Goal: Information Seeking & Learning: Learn about a topic

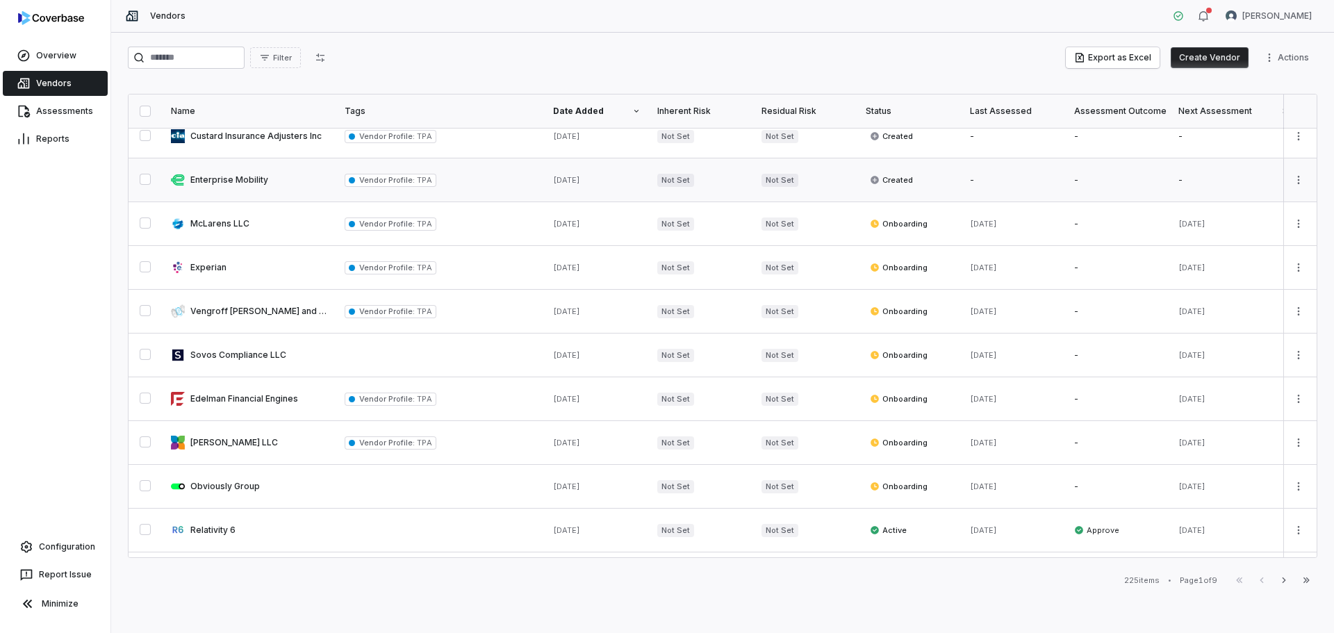
scroll to position [278, 0]
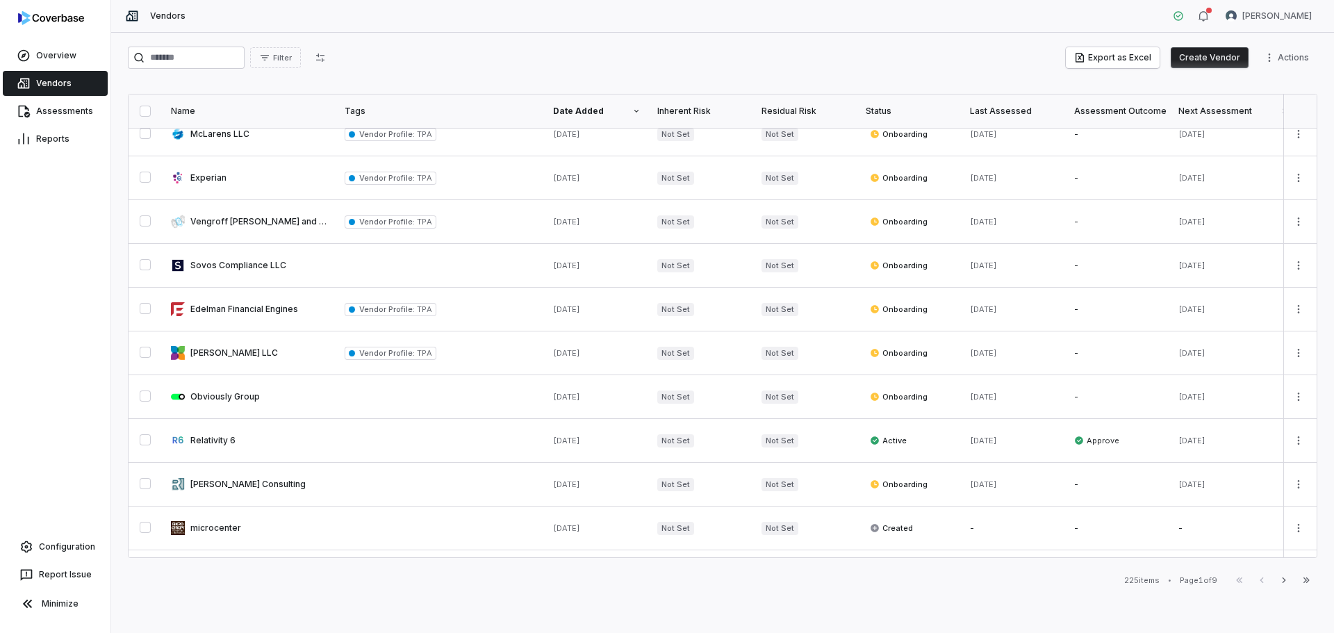
click at [43, 96] on div "Vendors" at bounding box center [55, 83] width 110 height 28
click at [55, 116] on link "Assessments" at bounding box center [55, 111] width 105 height 25
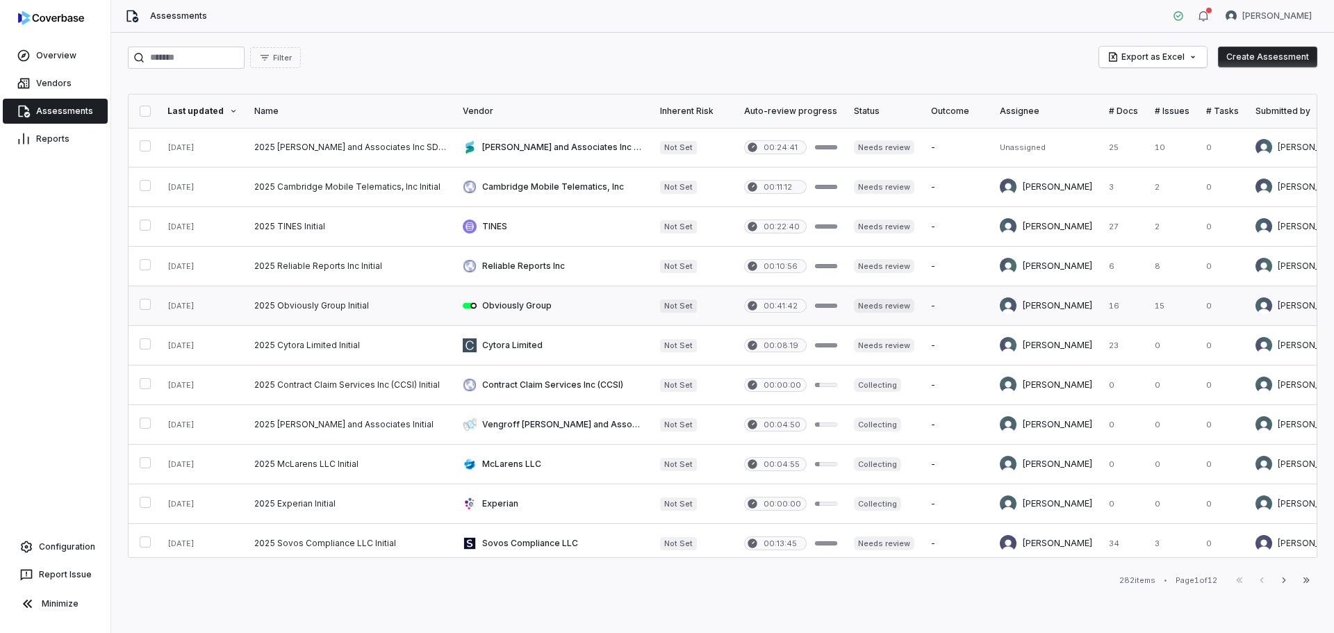
click at [329, 301] on link at bounding box center [350, 305] width 208 height 39
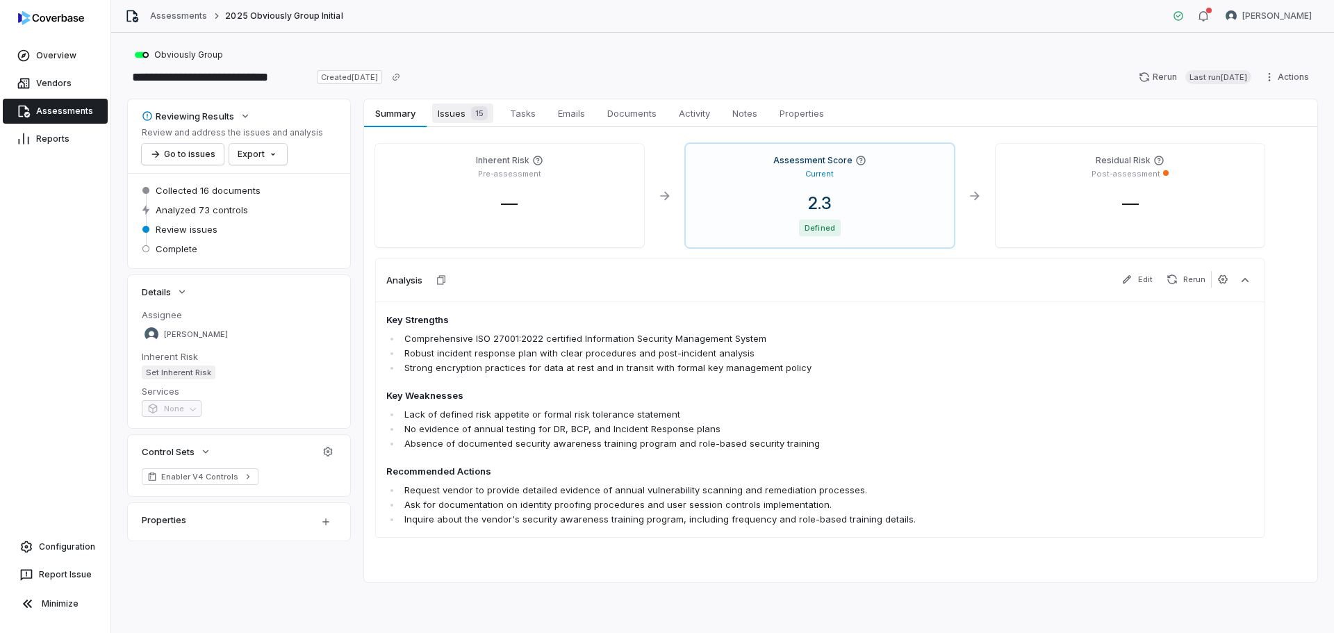
click at [463, 119] on span "Issues 15" at bounding box center [462, 113] width 61 height 19
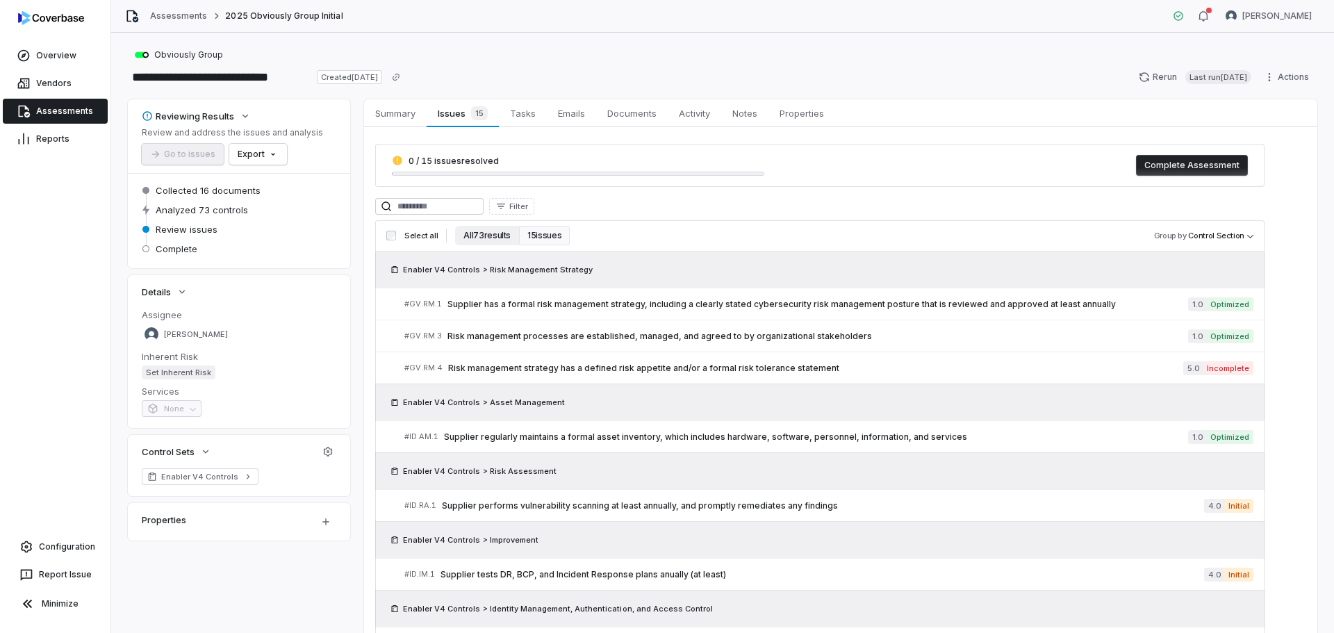
click at [464, 237] on button "All 73 results" at bounding box center [487, 235] width 64 height 19
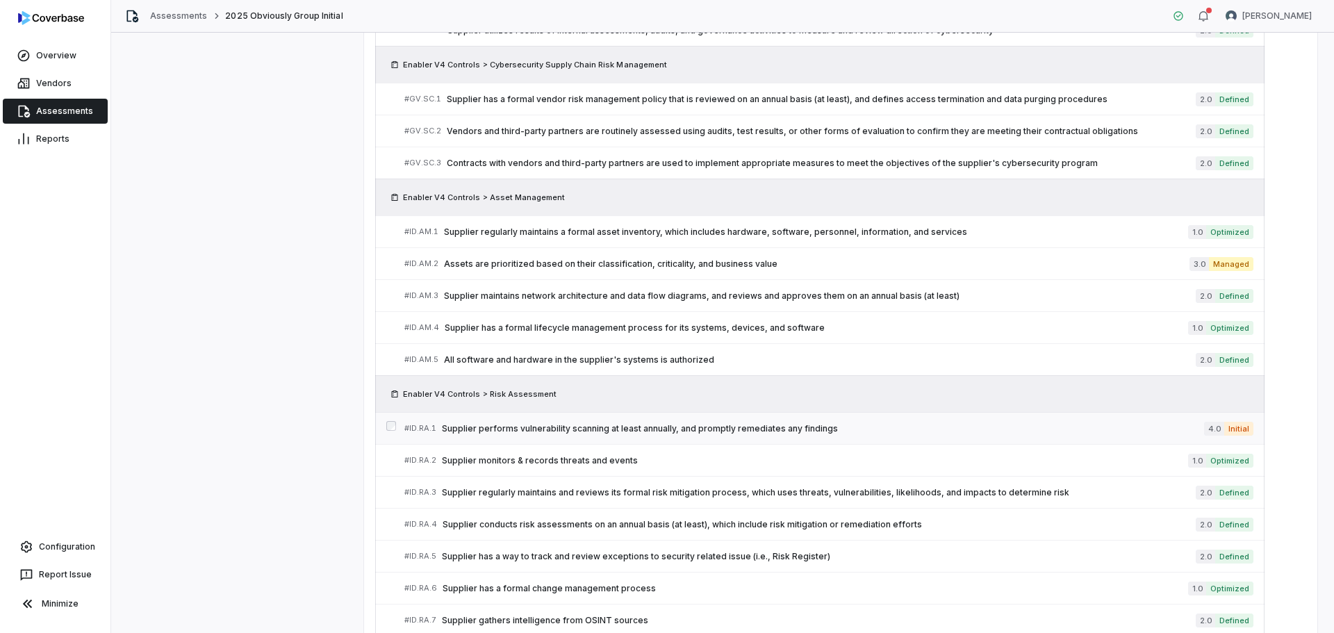
scroll to position [881, 0]
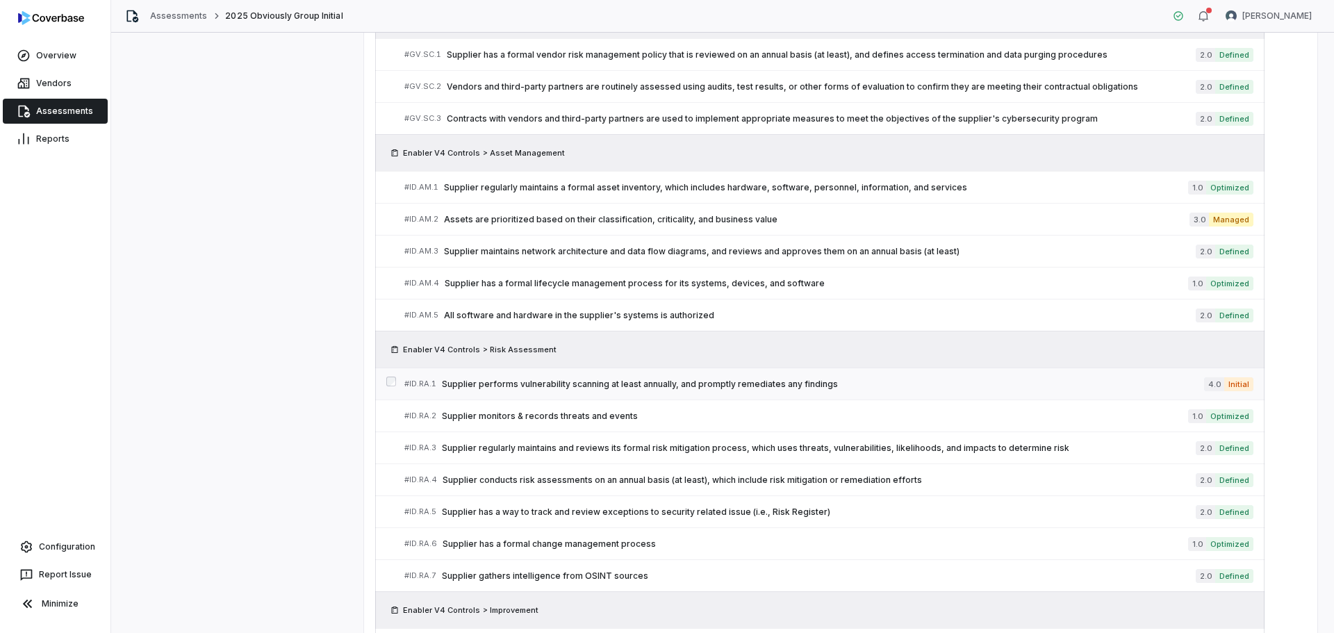
click at [775, 384] on span "Supplier performs vulnerability scanning at least annually, and promptly remedi…" at bounding box center [823, 384] width 762 height 11
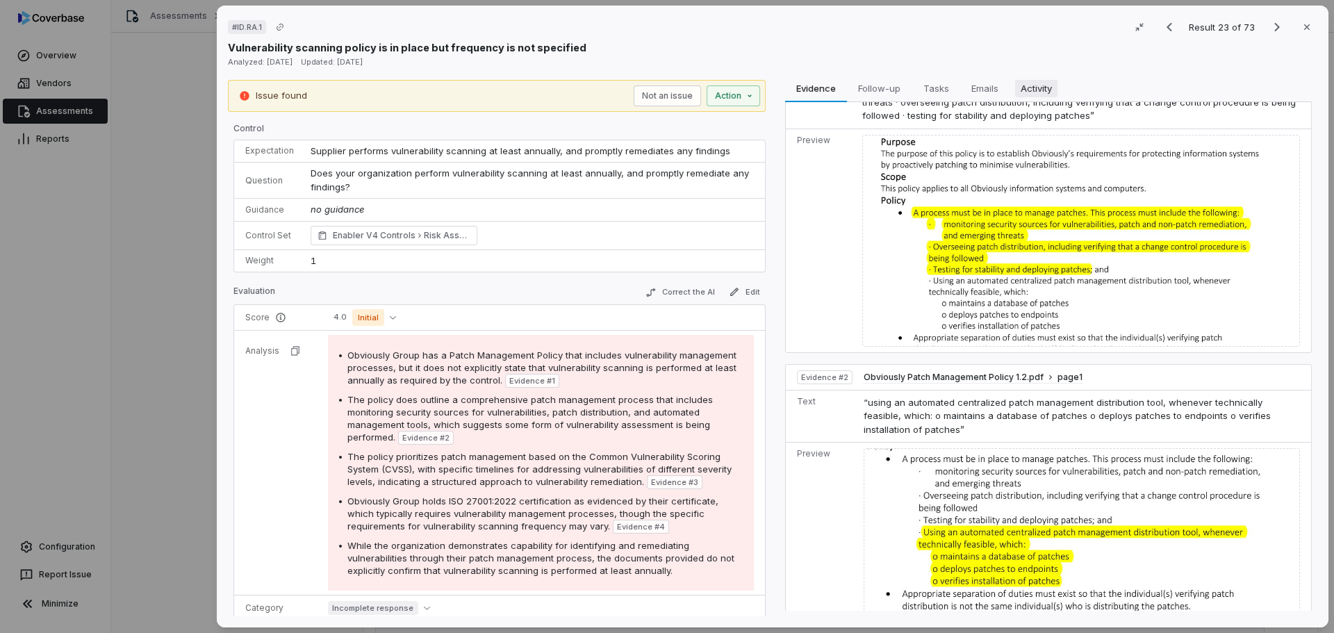
scroll to position [69, 0]
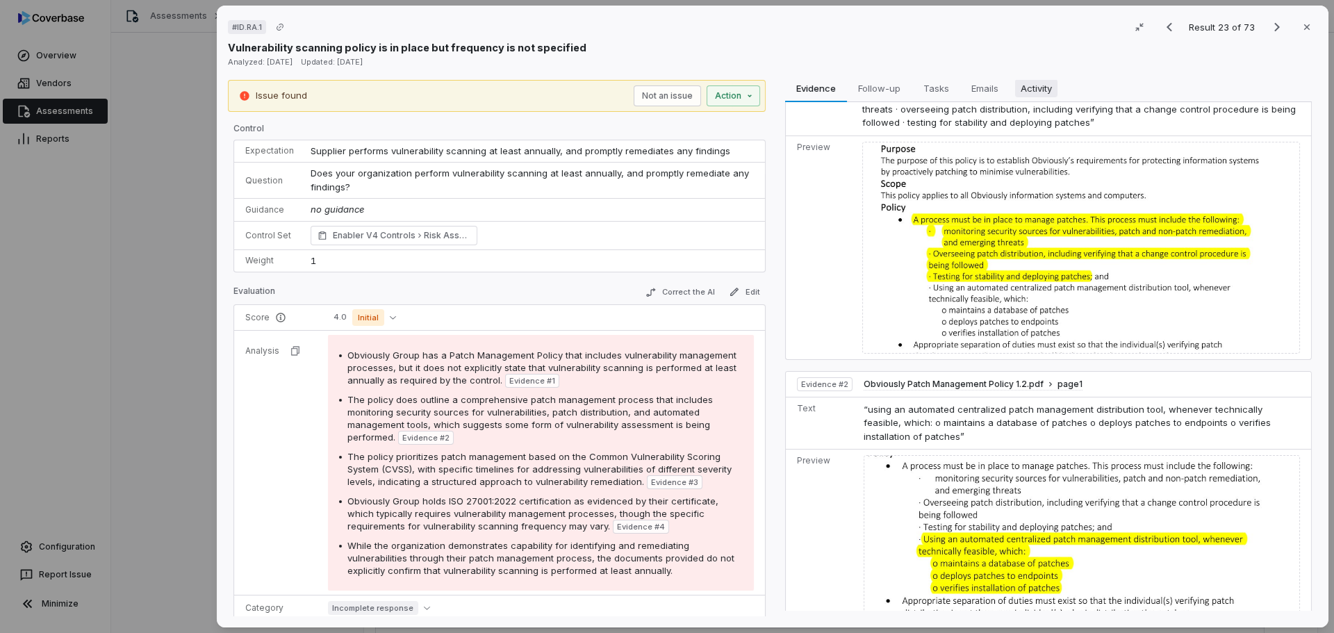
click at [1044, 85] on span "Activity" at bounding box center [1036, 88] width 42 height 18
click at [801, 89] on span "Evidence" at bounding box center [816, 88] width 50 height 18
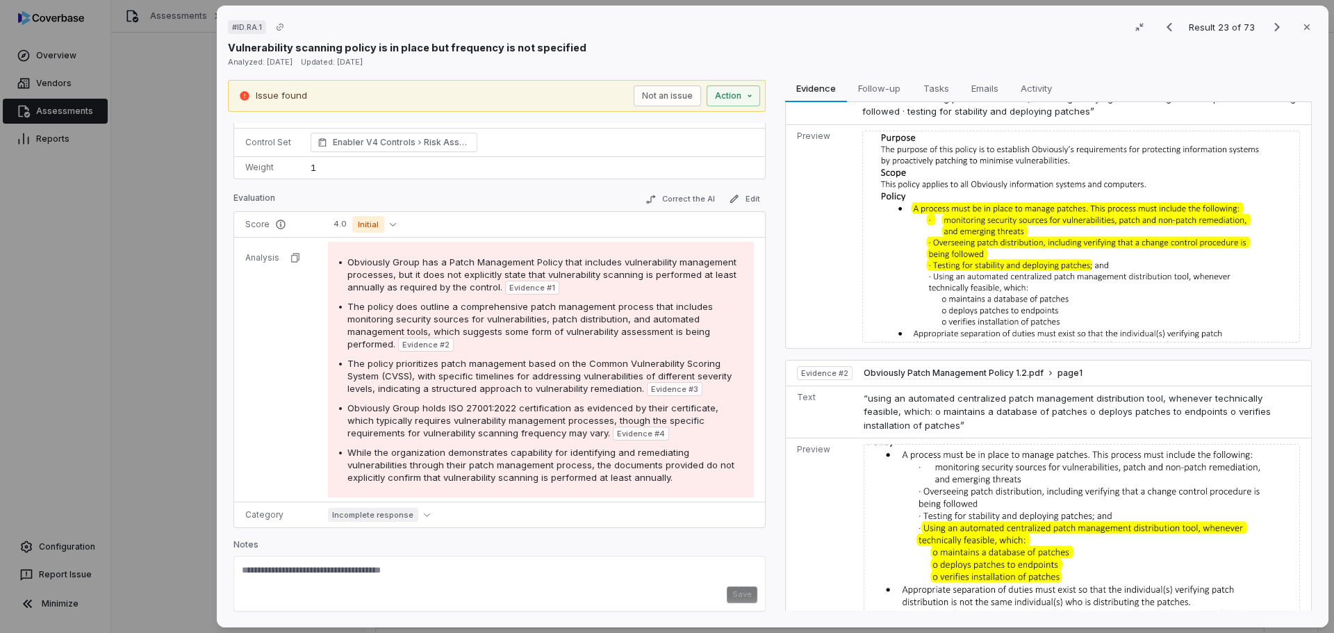
scroll to position [0, 0]
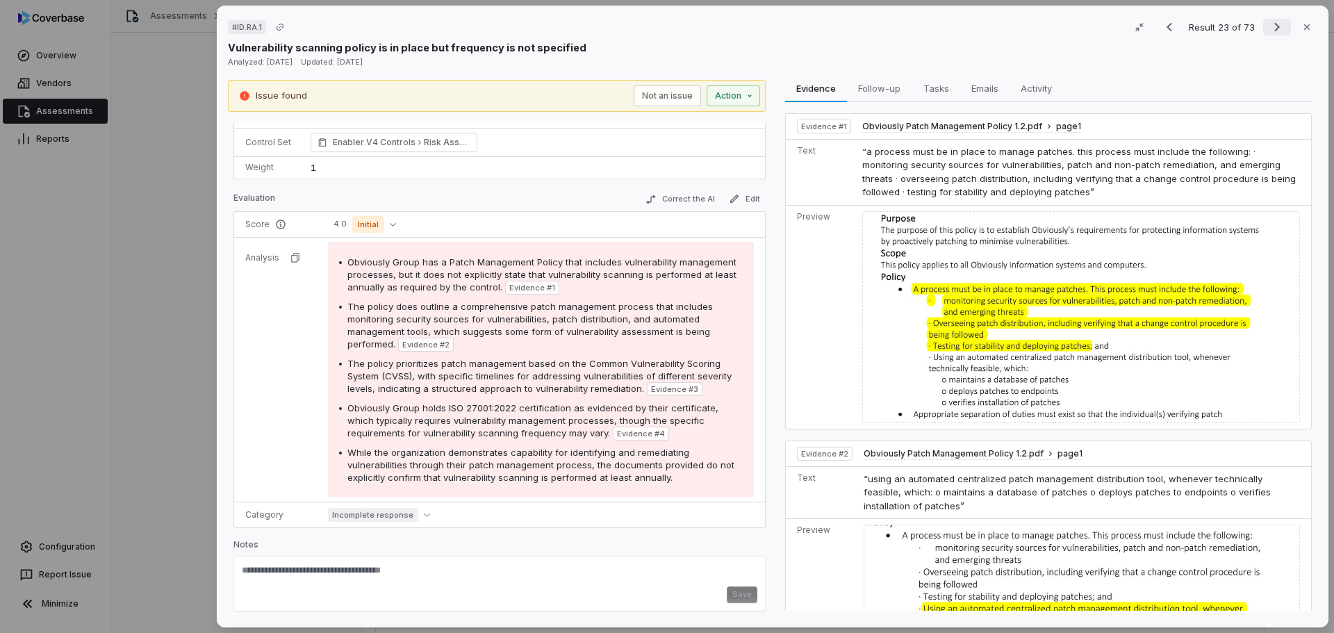
click at [1269, 26] on icon "Next result" at bounding box center [1277, 27] width 17 height 17
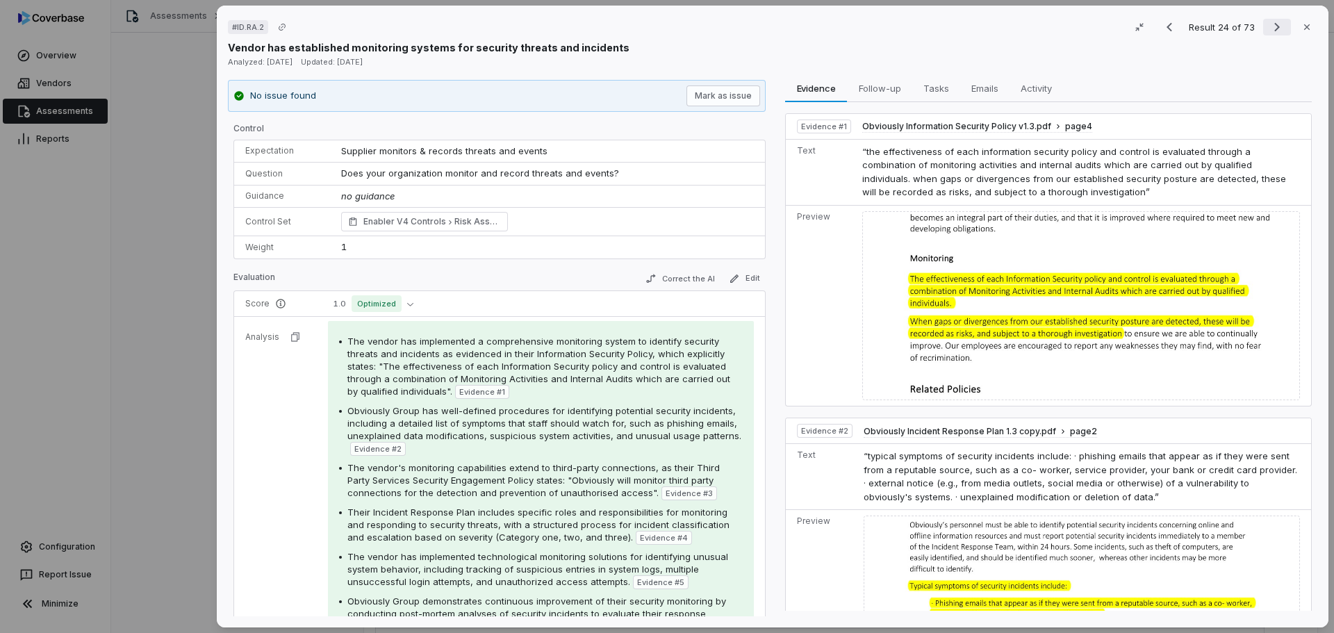
click at [1269, 31] on icon "Next result" at bounding box center [1277, 27] width 17 height 17
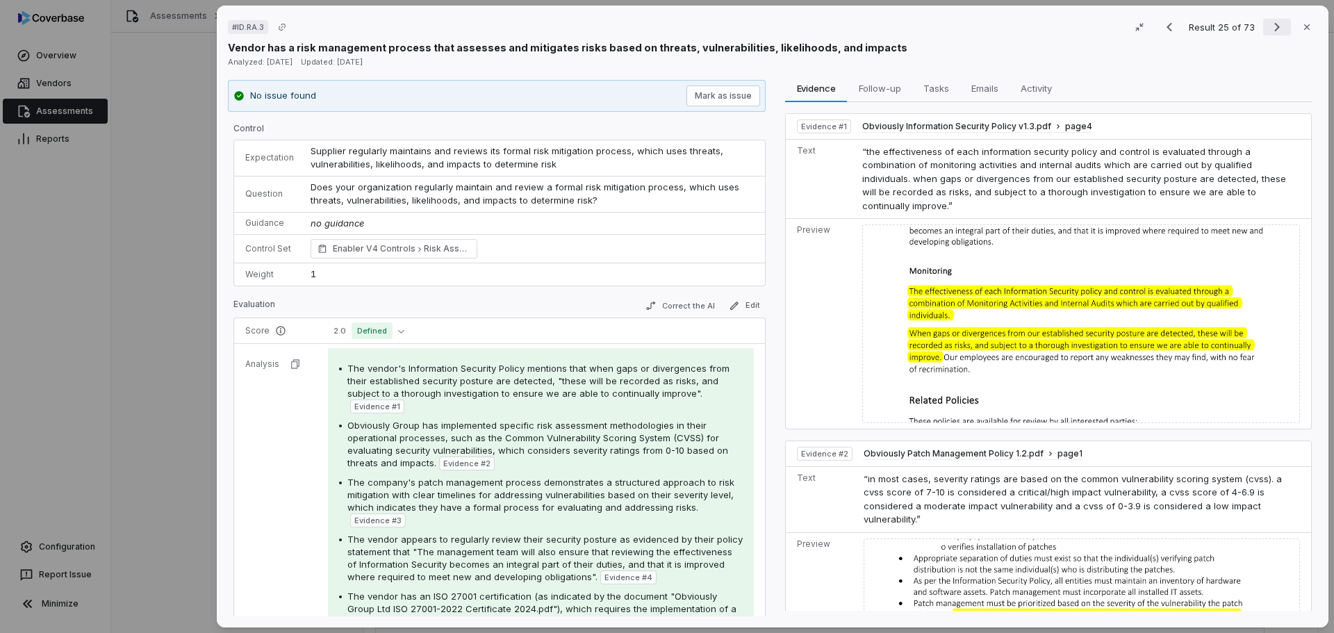
click at [1274, 31] on icon "Next result" at bounding box center [1277, 27] width 6 height 9
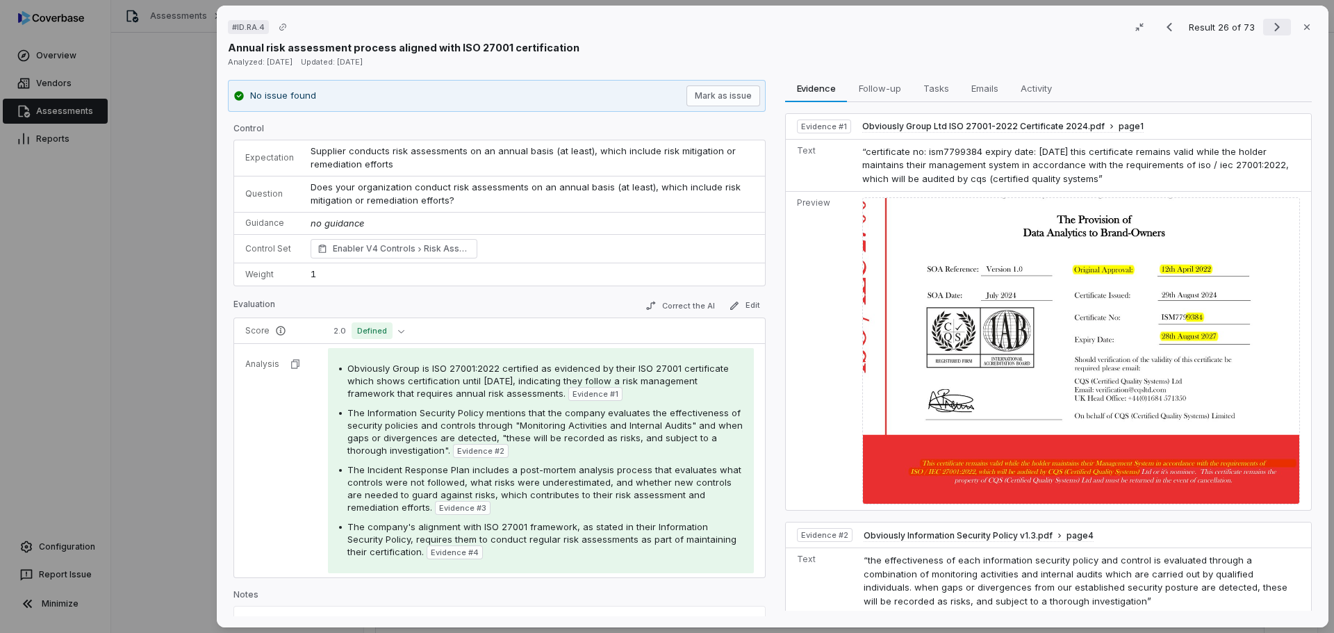
click at [1269, 28] on icon "Next result" at bounding box center [1277, 27] width 17 height 17
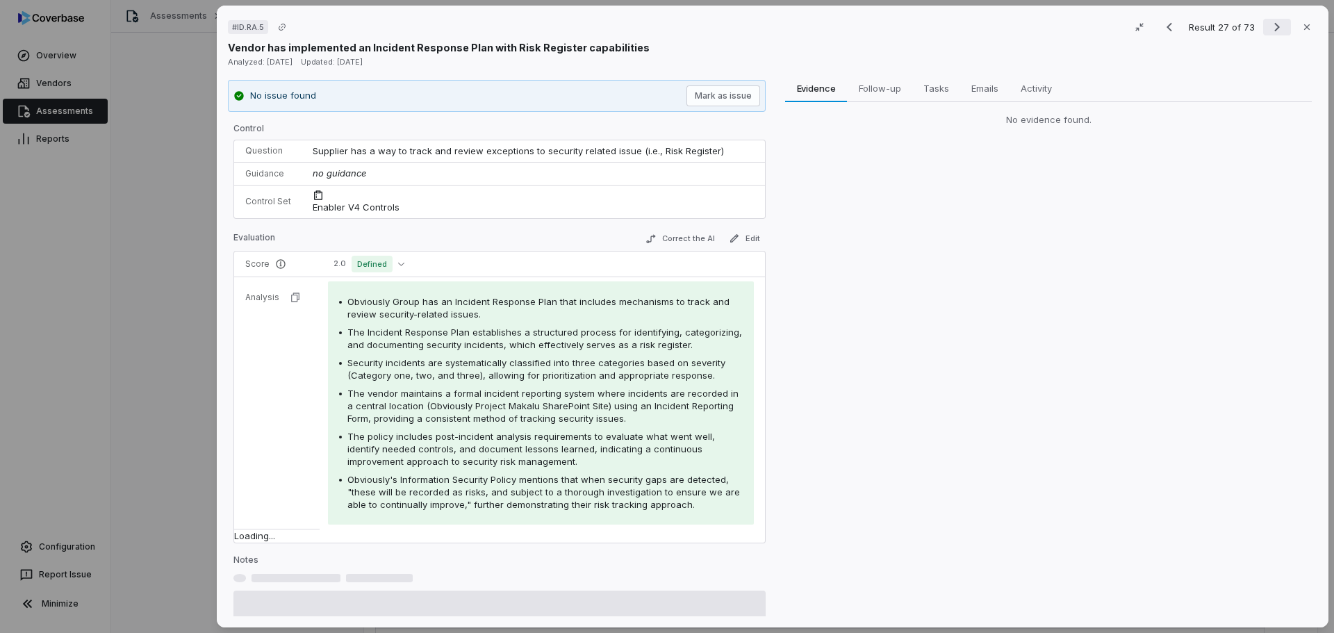
click at [1269, 28] on icon "Next result" at bounding box center [1277, 27] width 17 height 17
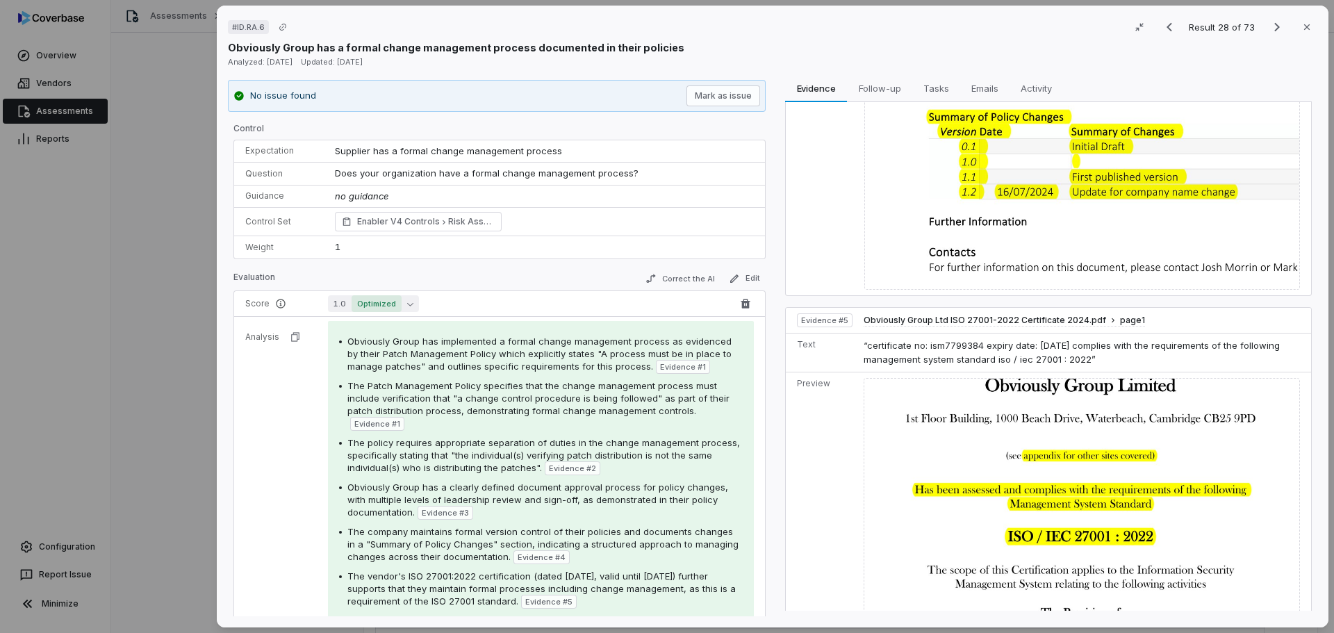
click at [397, 306] on span "Optimized" at bounding box center [377, 303] width 50 height 17
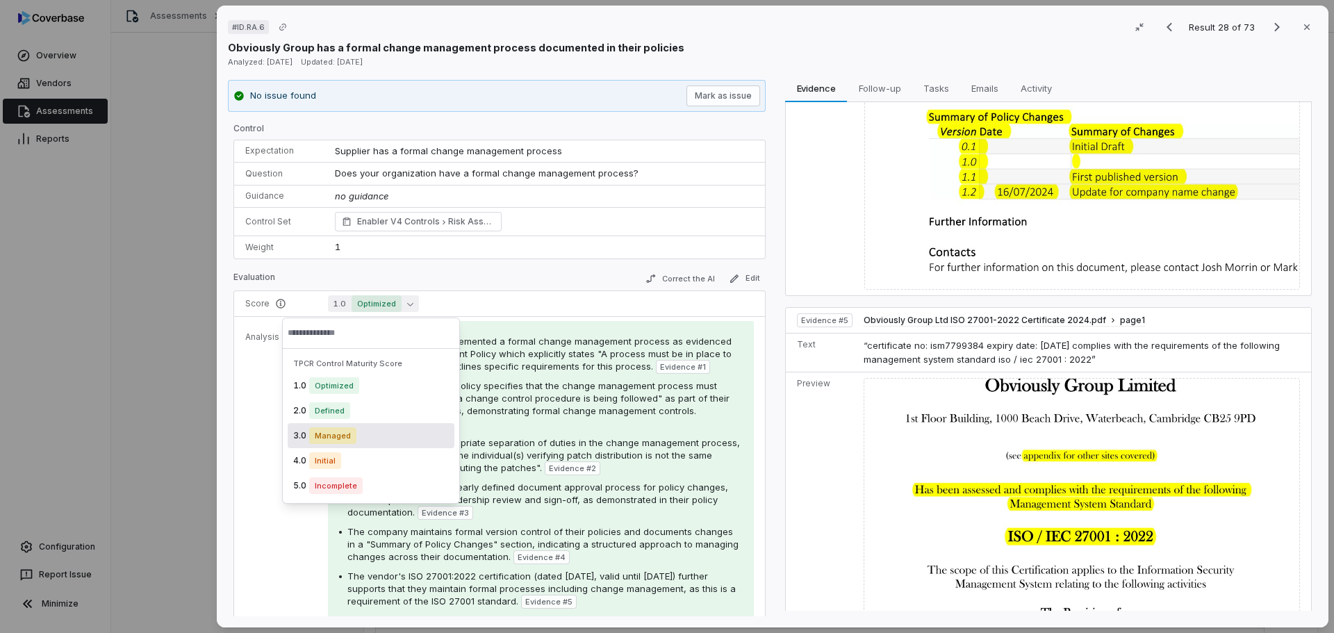
click at [340, 435] on span "Managed" at bounding box center [332, 435] width 47 height 17
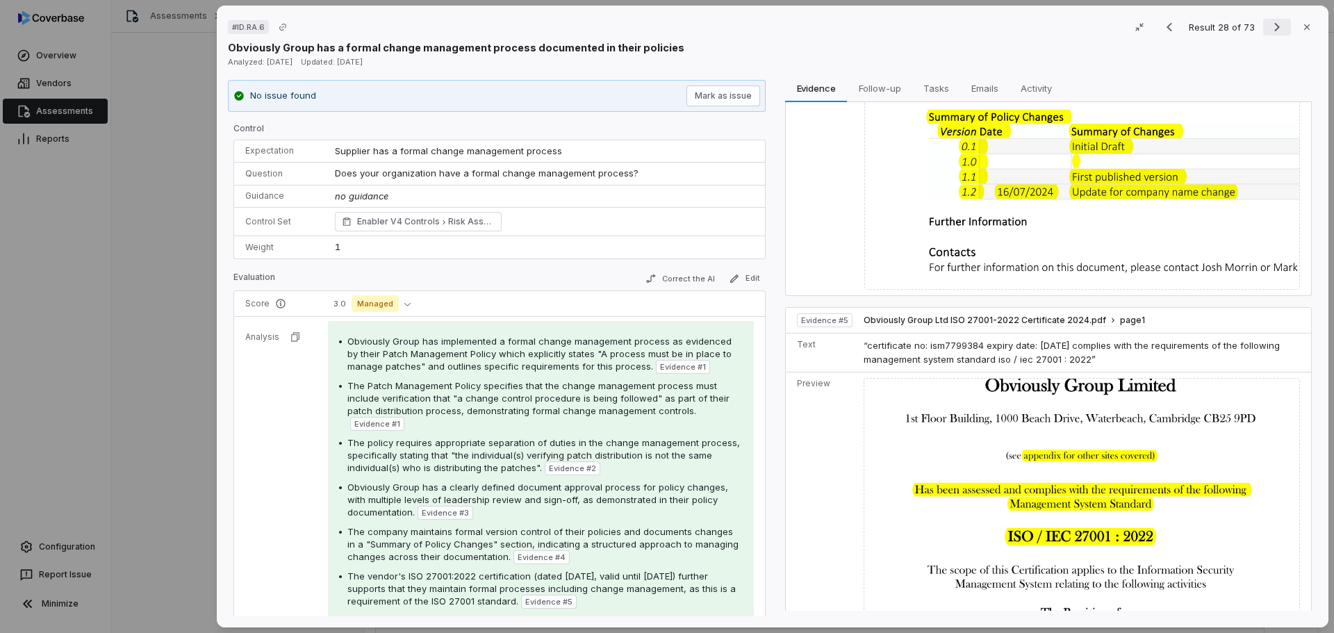
click at [1269, 29] on icon "Next result" at bounding box center [1277, 27] width 17 height 17
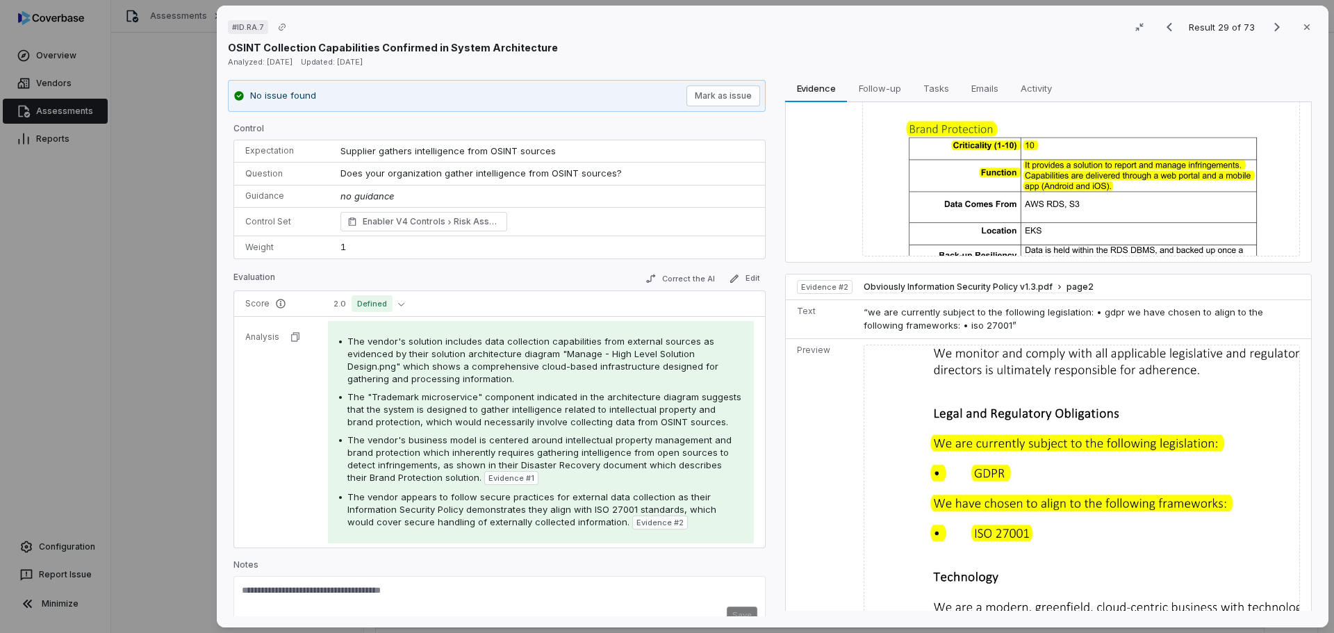
scroll to position [157, 0]
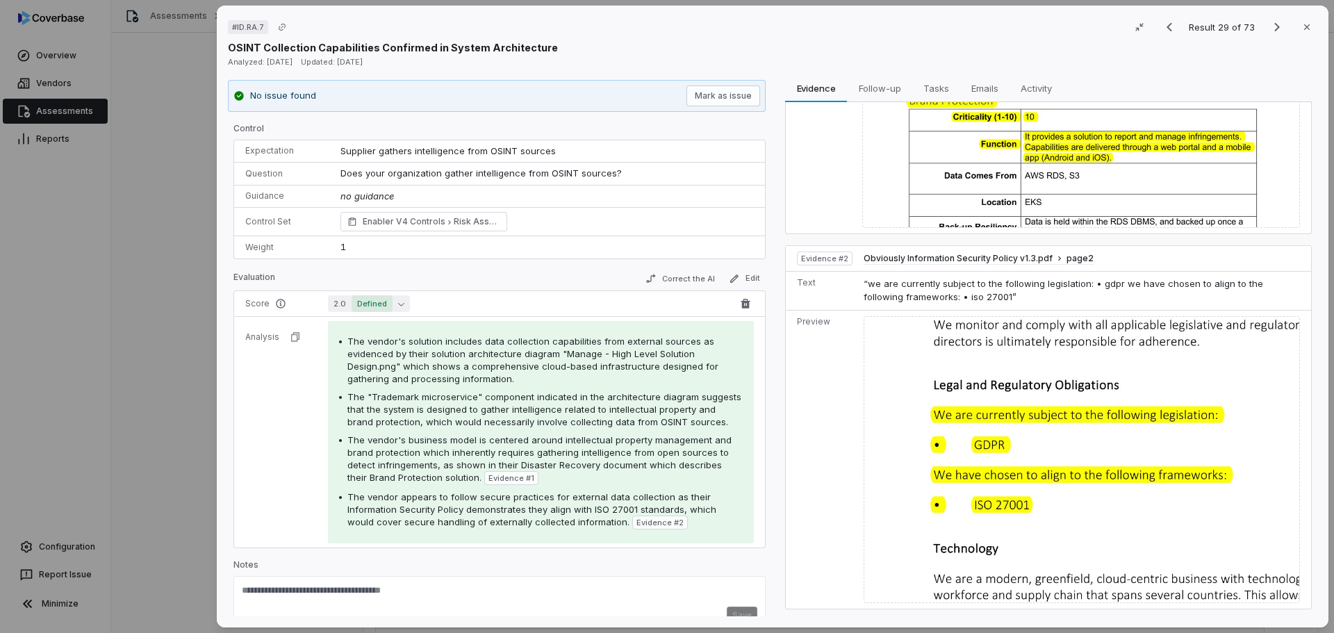
click at [393, 304] on button "2.0 Defined" at bounding box center [369, 303] width 82 height 17
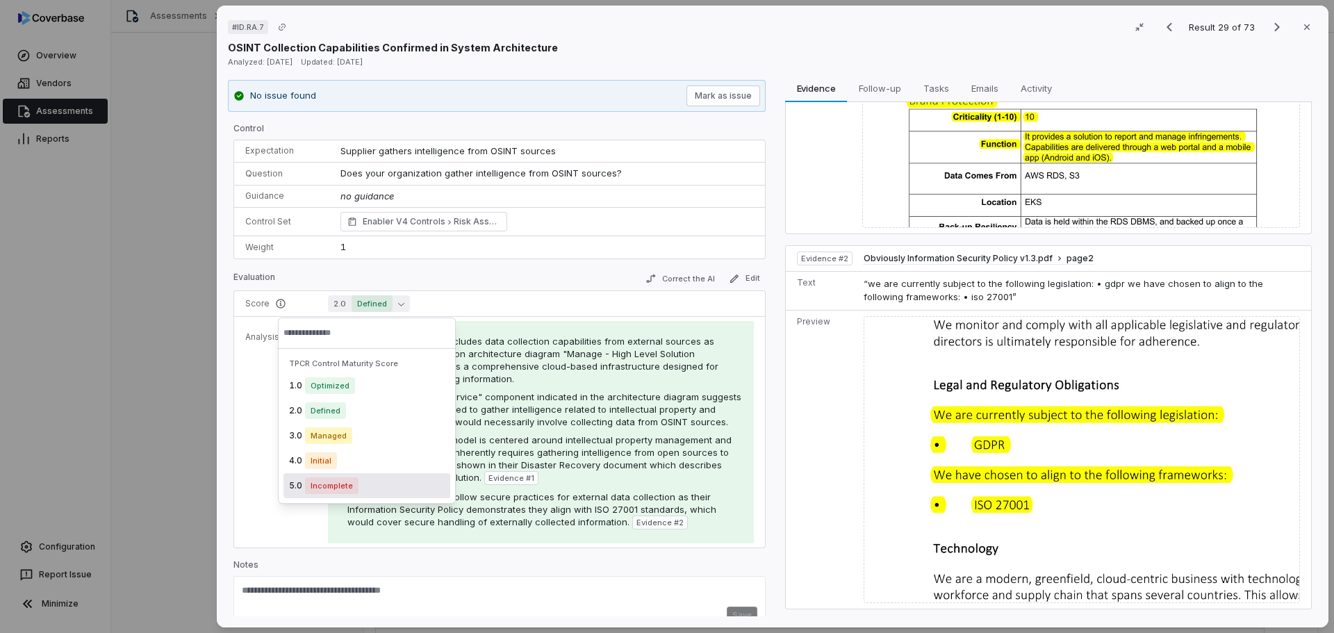
click at [340, 482] on span "Incomplete" at bounding box center [332, 485] width 54 height 17
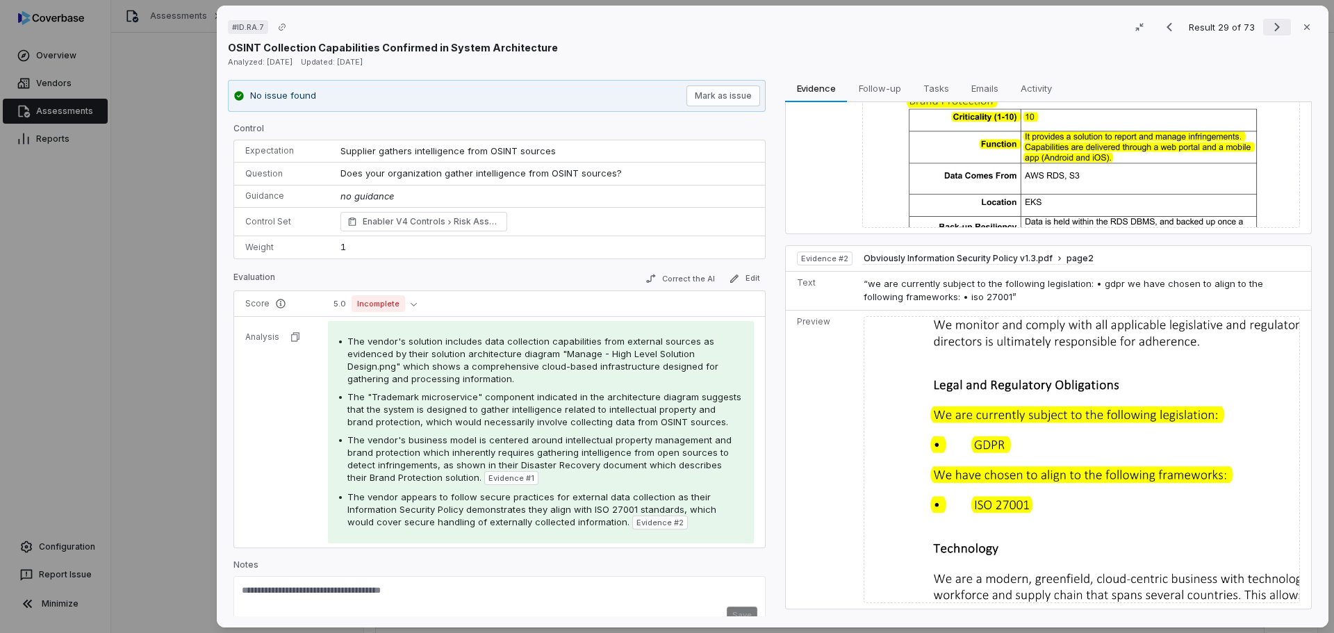
click at [1263, 28] on button "Next result" at bounding box center [1277, 27] width 28 height 17
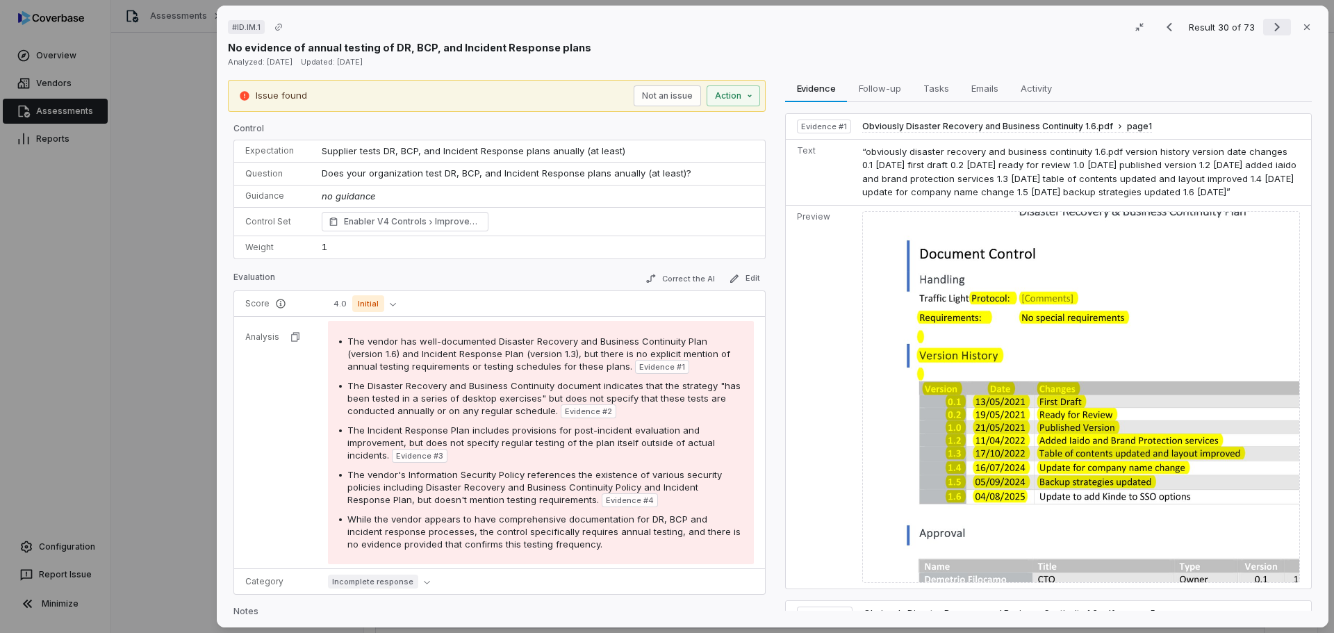
click at [1263, 29] on button "Next result" at bounding box center [1277, 27] width 28 height 17
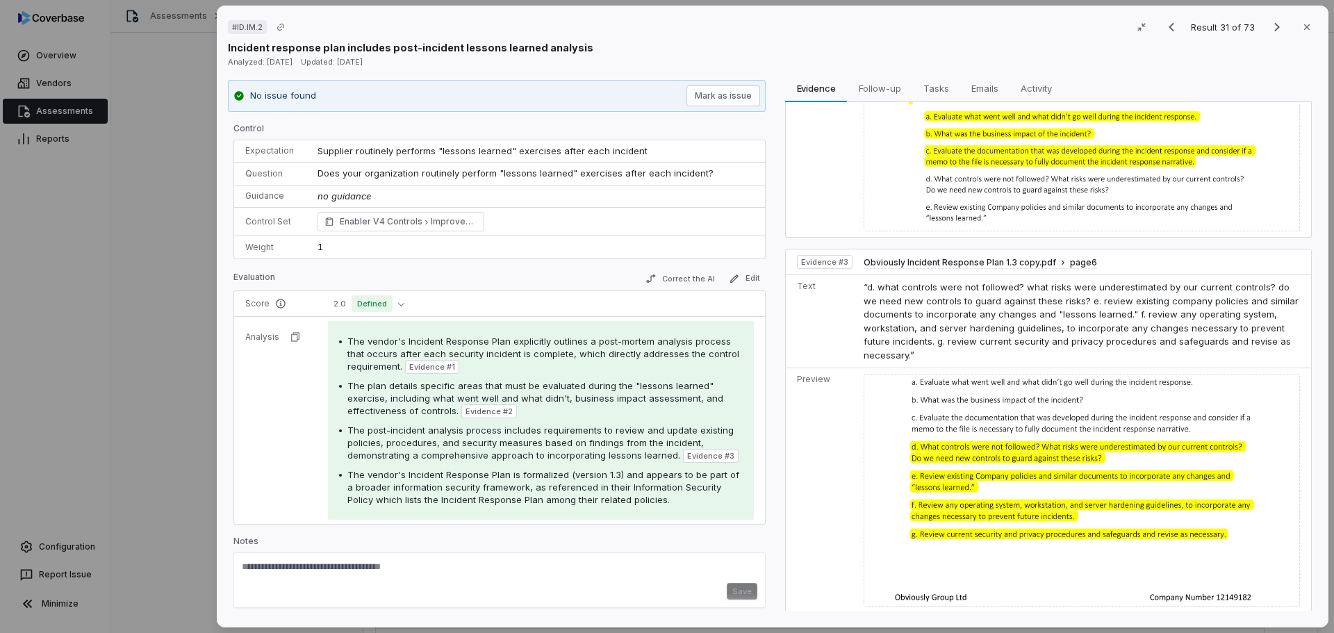
scroll to position [467, 0]
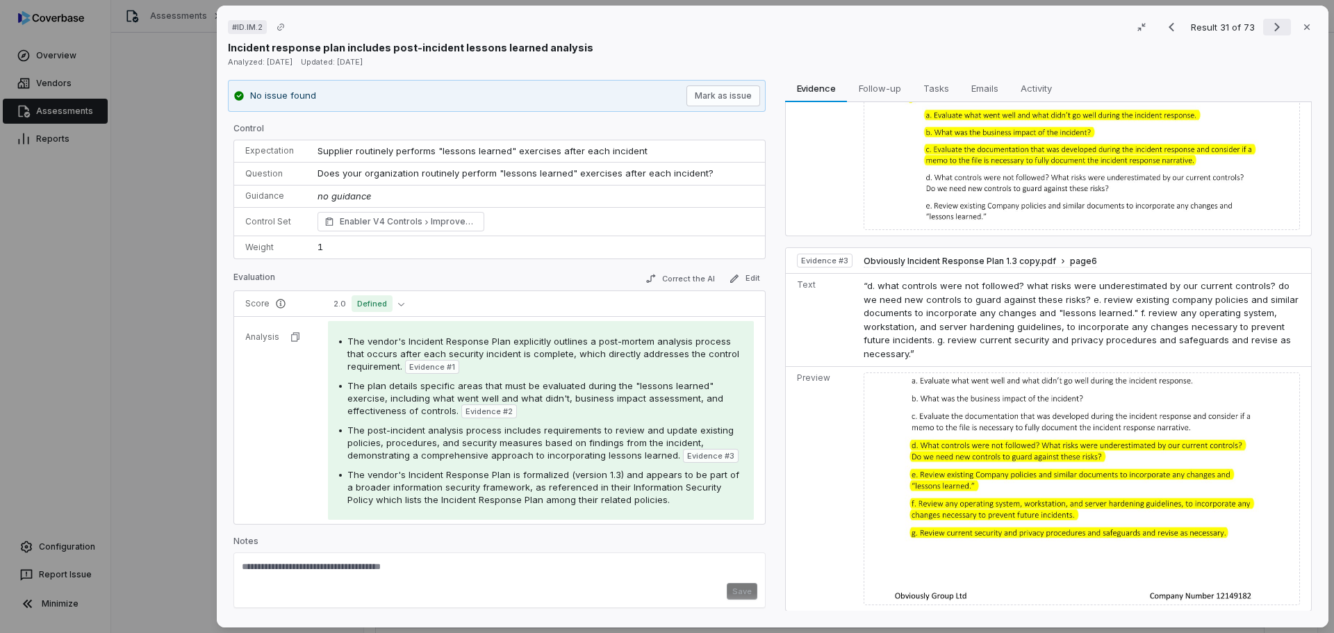
click at [1269, 28] on icon "Next result" at bounding box center [1277, 27] width 17 height 17
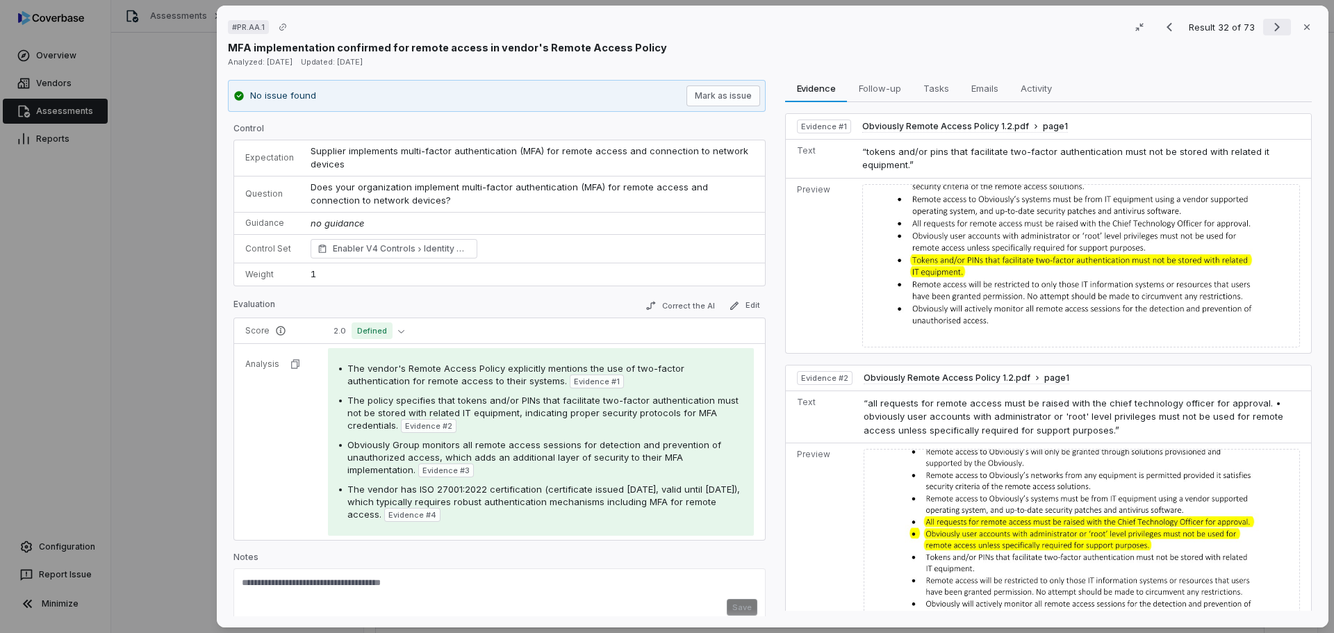
click at [1269, 25] on icon "Next result" at bounding box center [1277, 27] width 17 height 17
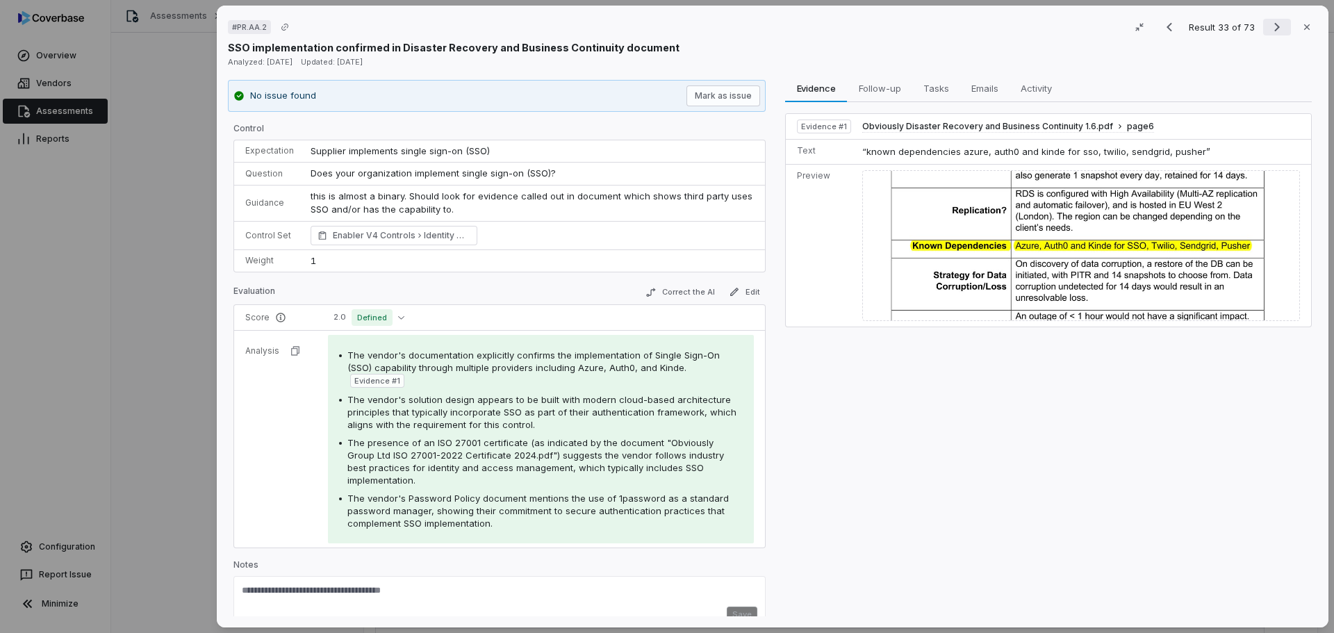
click at [1274, 24] on icon "Next result" at bounding box center [1277, 27] width 17 height 17
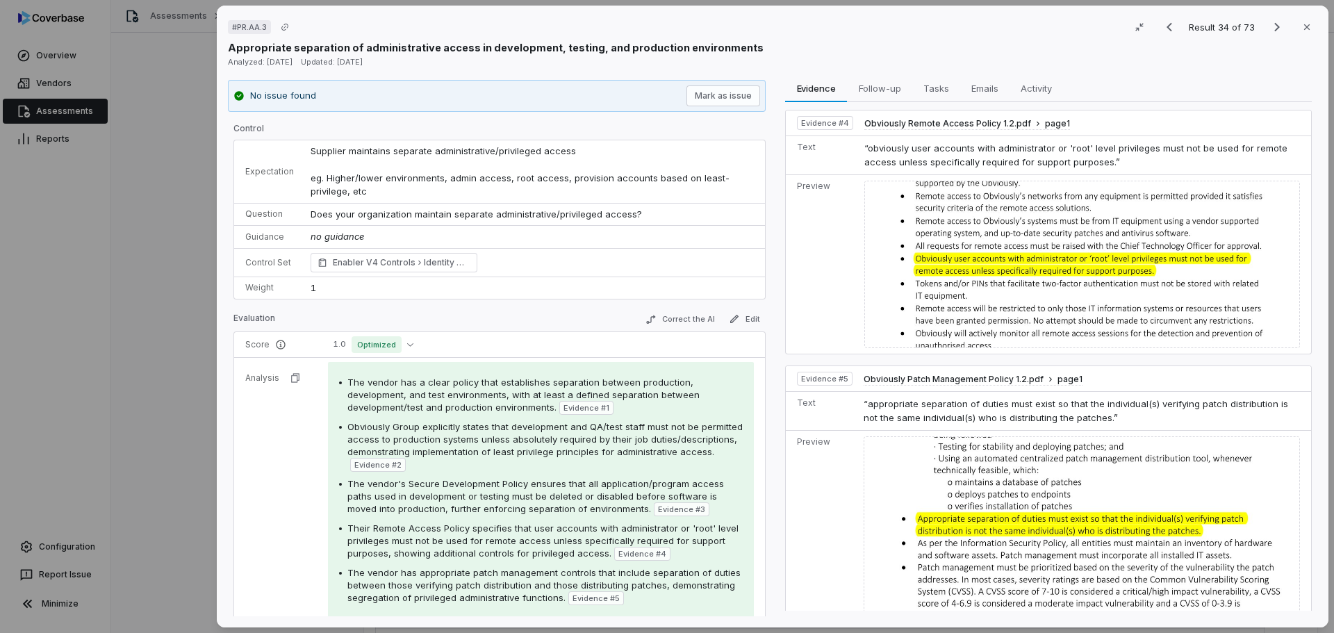
scroll to position [780, 0]
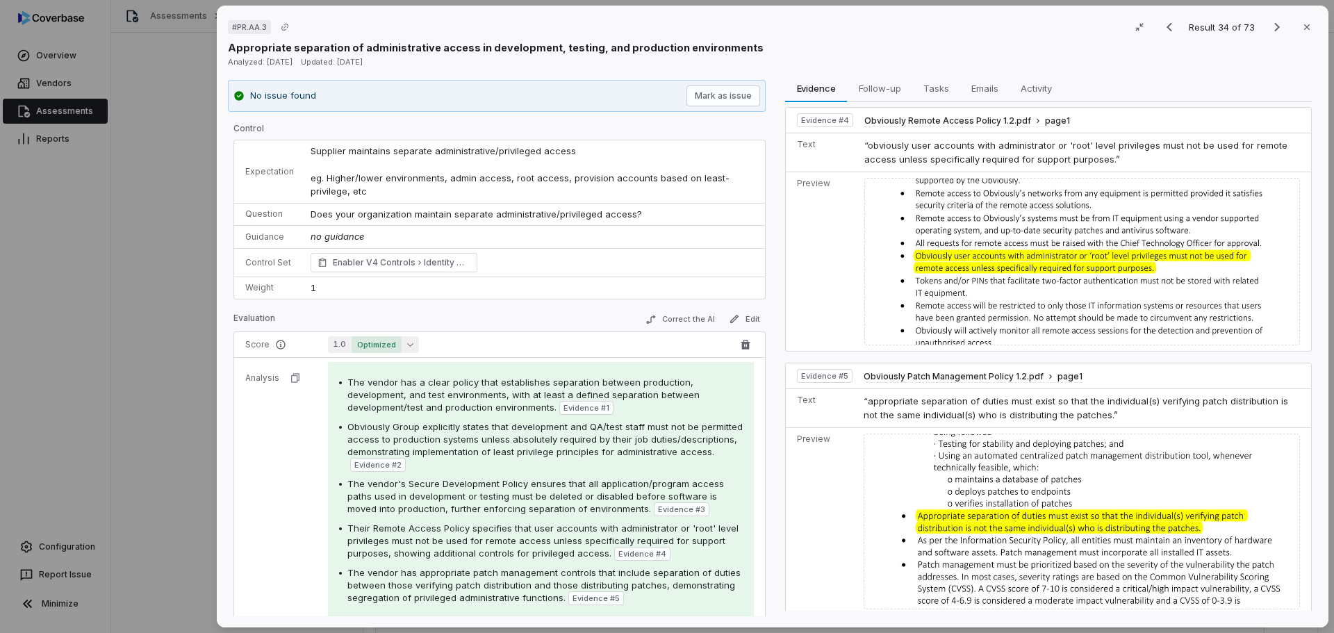
click at [407, 342] on icon "button" at bounding box center [410, 344] width 6 height 6
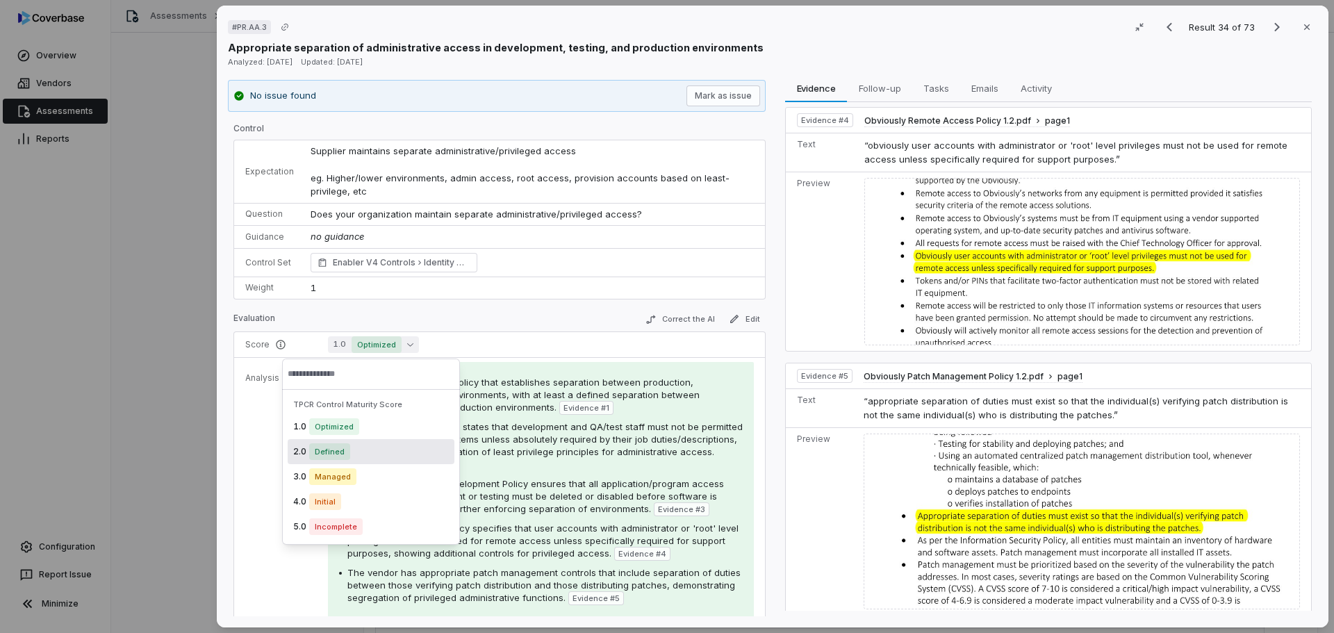
click at [351, 456] on div "2.0 Defined" at bounding box center [371, 451] width 167 height 25
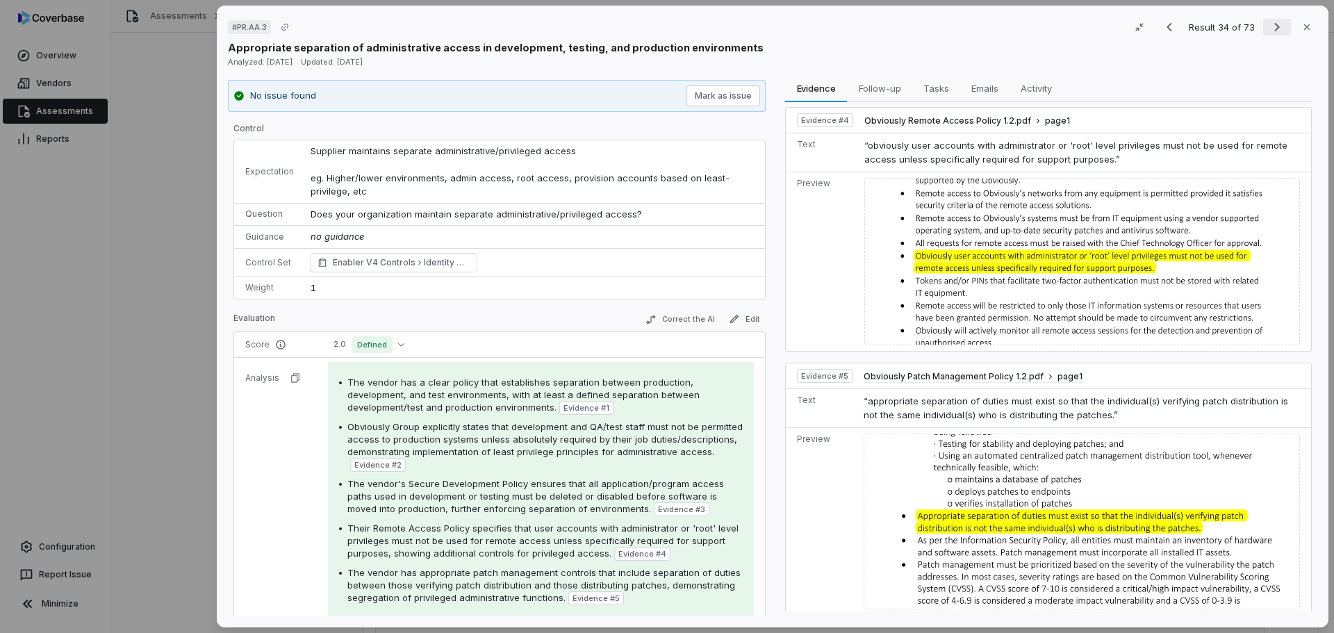
click at [1272, 26] on icon "Next result" at bounding box center [1277, 27] width 17 height 17
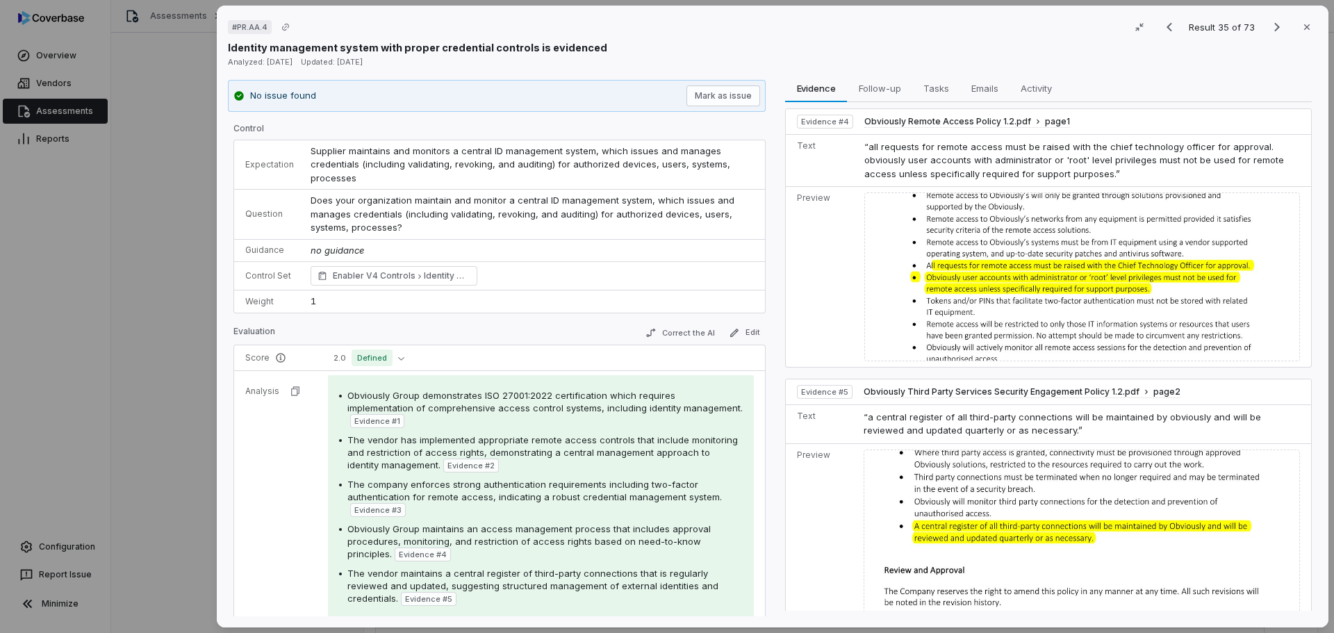
scroll to position [933, 0]
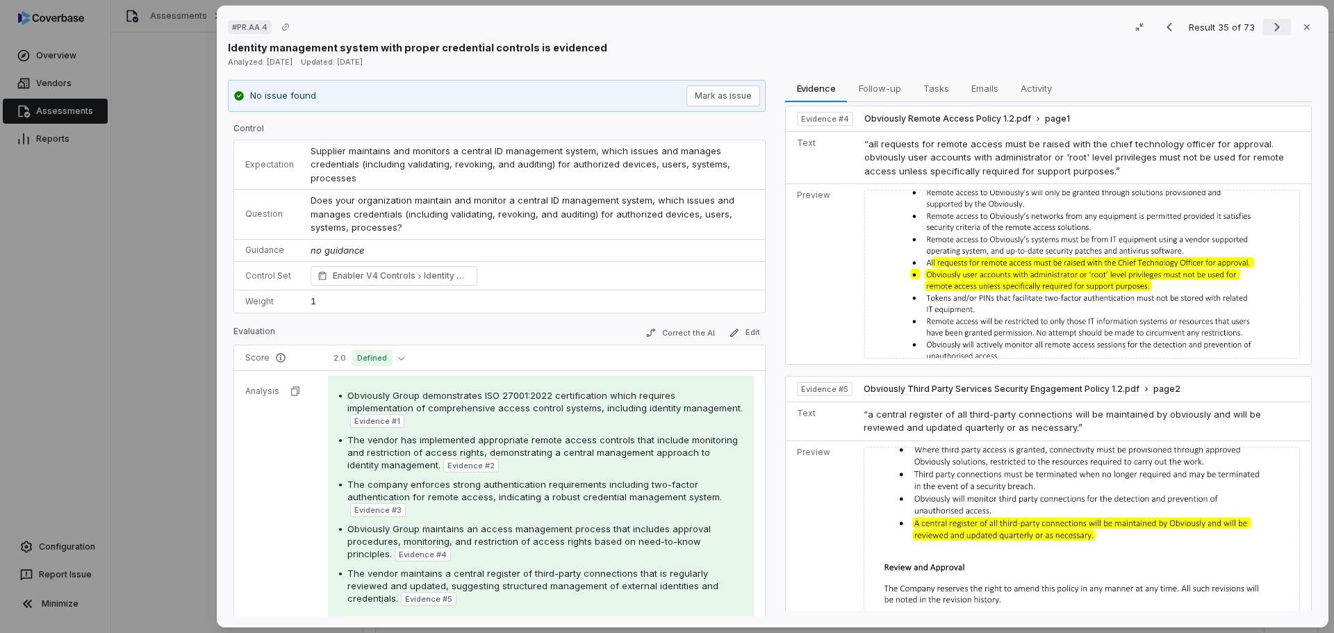
click at [1270, 28] on icon "Next result" at bounding box center [1277, 27] width 17 height 17
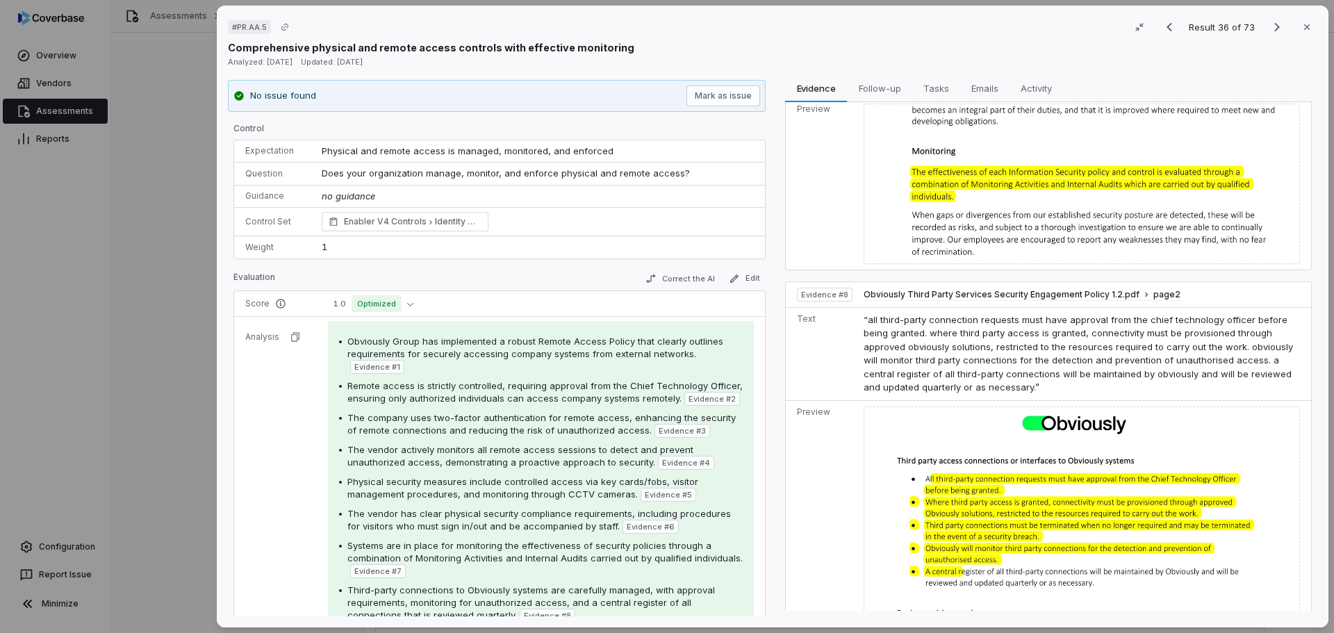
scroll to position [1754, 0]
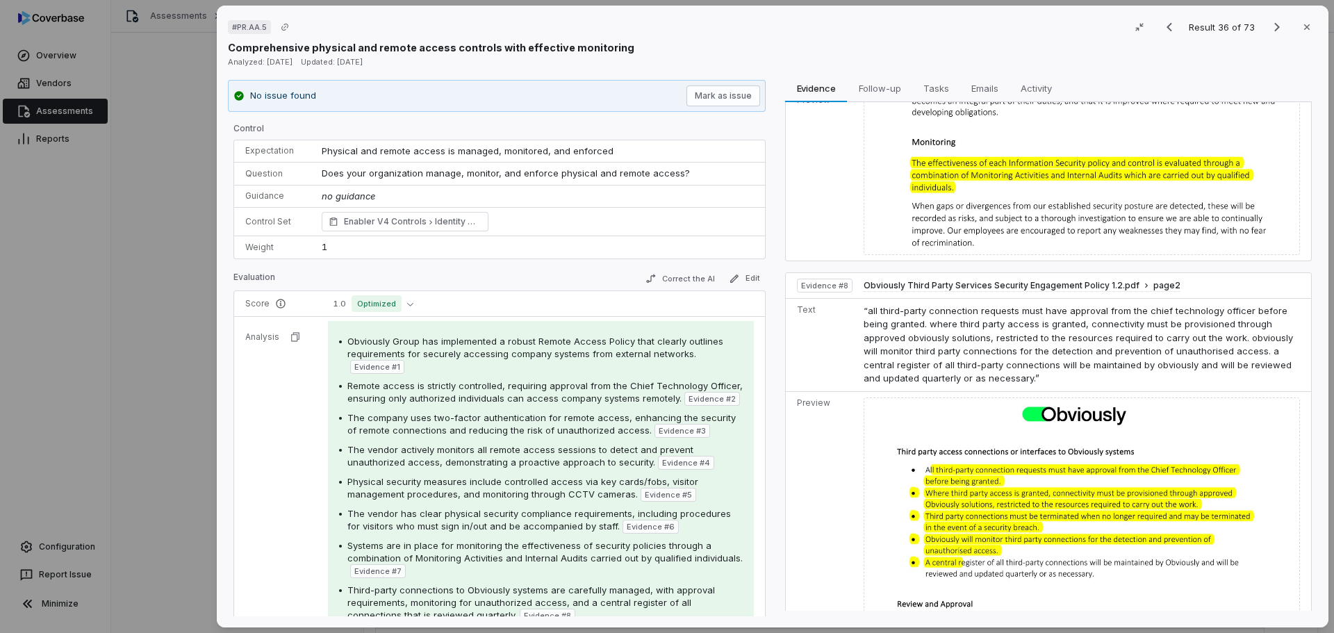
click at [404, 302] on button "1.0 Optimized" at bounding box center [373, 303] width 91 height 17
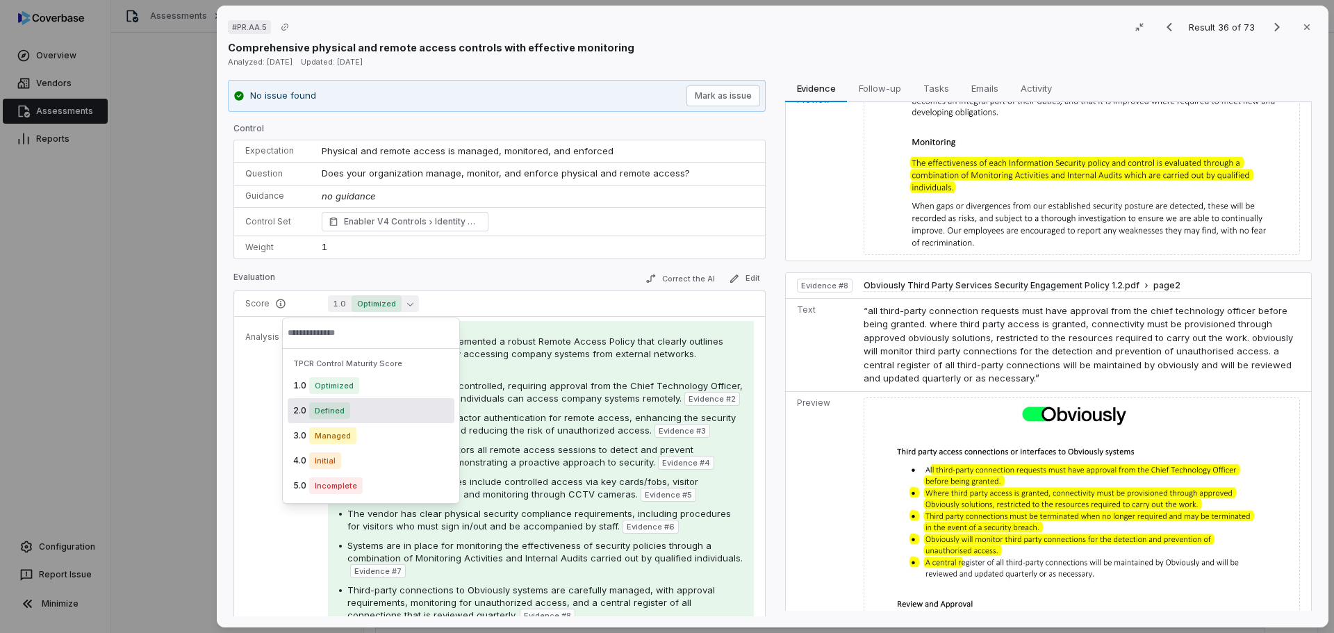
click at [357, 408] on div "2.0 Defined" at bounding box center [371, 410] width 167 height 25
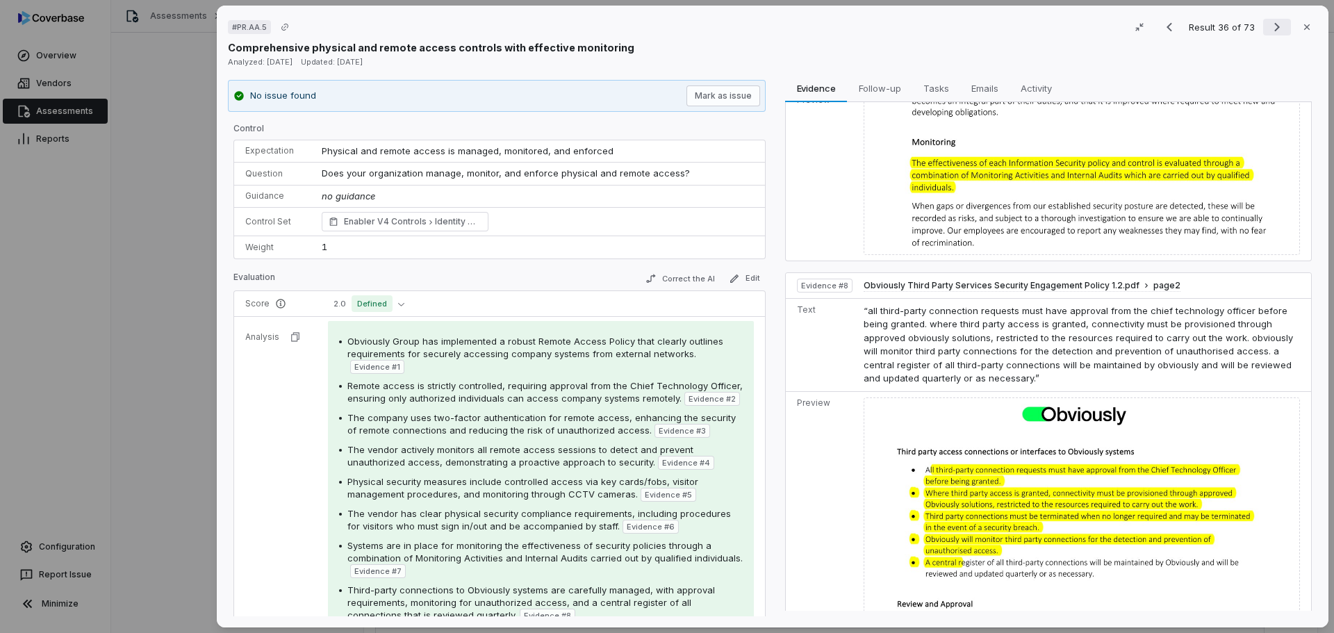
click at [1274, 30] on icon "Next result" at bounding box center [1277, 27] width 6 height 9
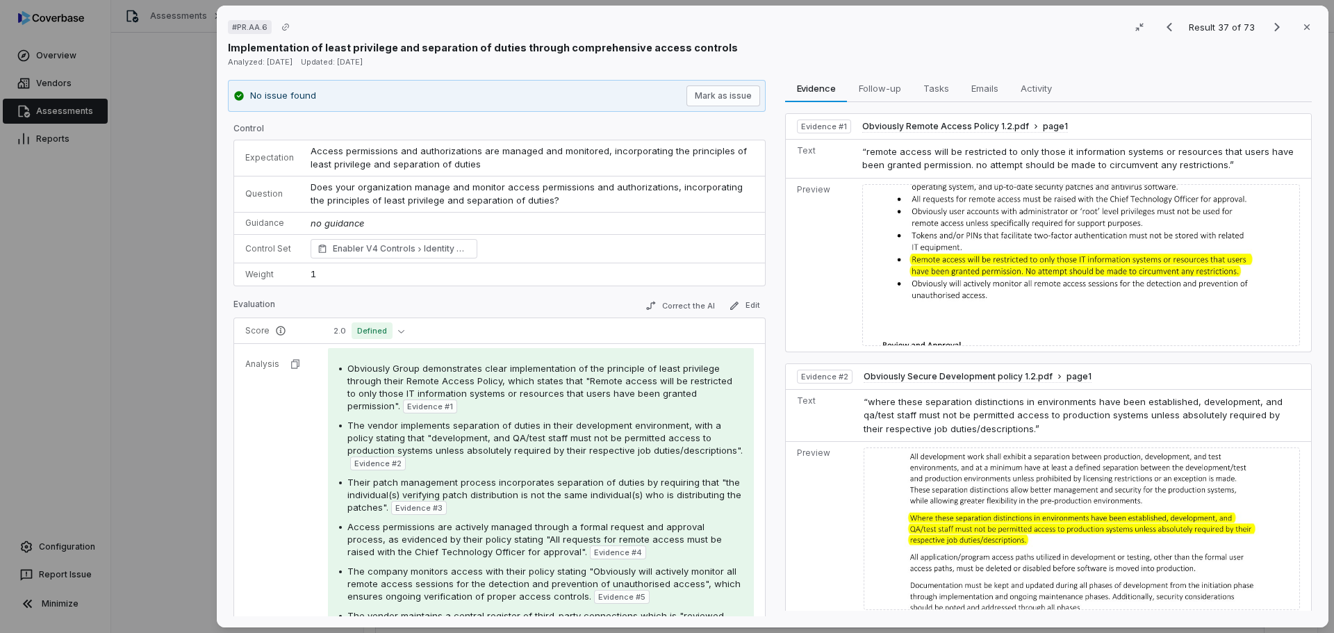
click at [423, 23] on div "# PR.AA.6 Result 37 of 73 Close" at bounding box center [772, 27] width 1089 height 21
click at [781, 120] on div "Evidence Evidence Follow-up Follow-up Tasks Tasks Emails Emails Activity Activi…" at bounding box center [1049, 348] width 538 height 537
click at [780, 42] on div "Implementation of least privilege and separation of duties through comprehensiv…" at bounding box center [772, 47] width 1089 height 15
click at [759, 36] on div "# PR.AA.6 Result 37 of 73 Close" at bounding box center [772, 27] width 1089 height 21
